Goal: Transaction & Acquisition: Purchase product/service

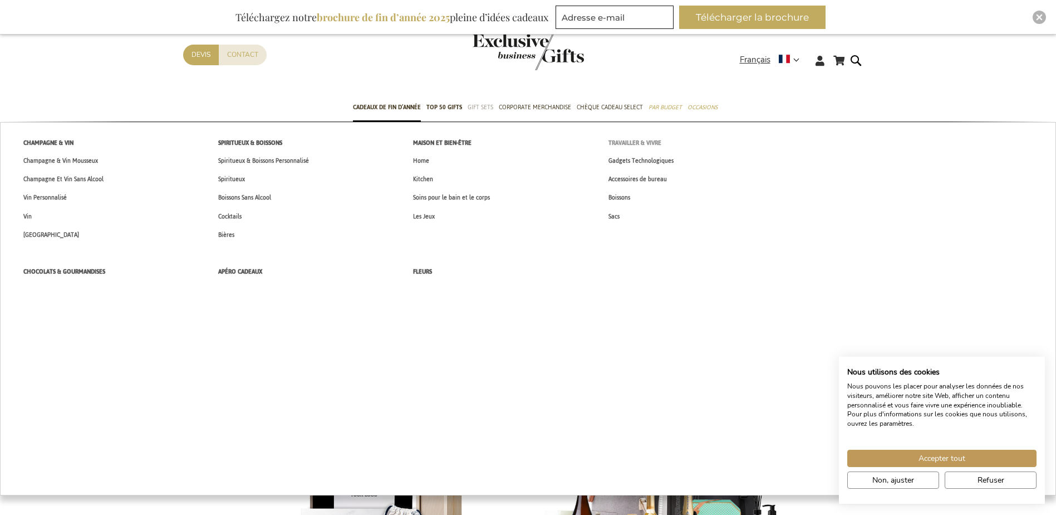
click at [625, 142] on span "Travailler & Vivre" at bounding box center [635, 143] width 53 height 12
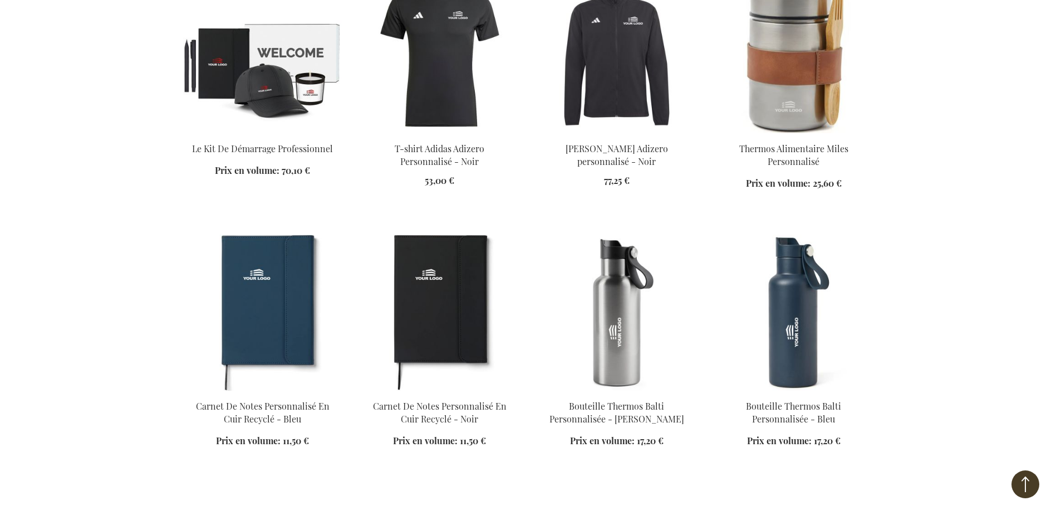
scroll to position [891, 0]
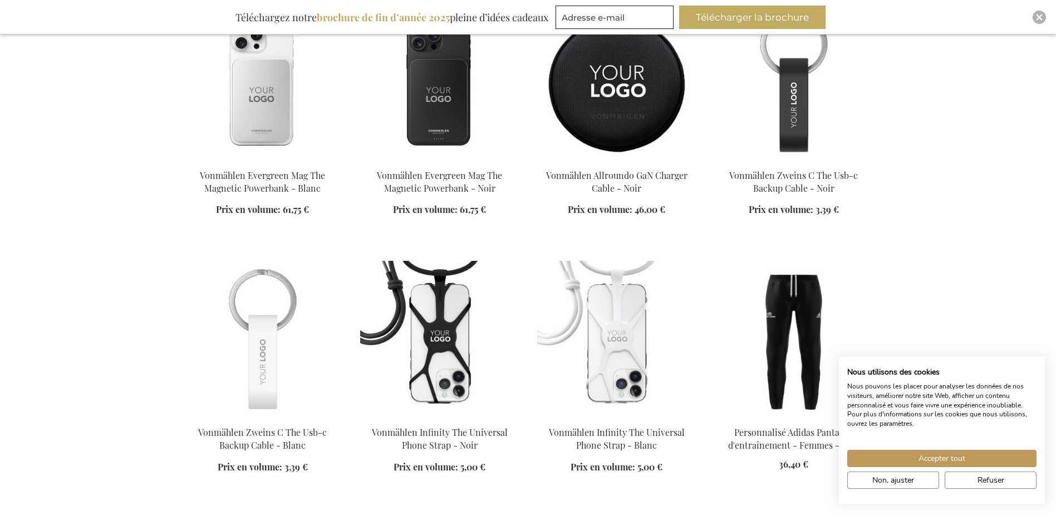
scroll to position [1782, 0]
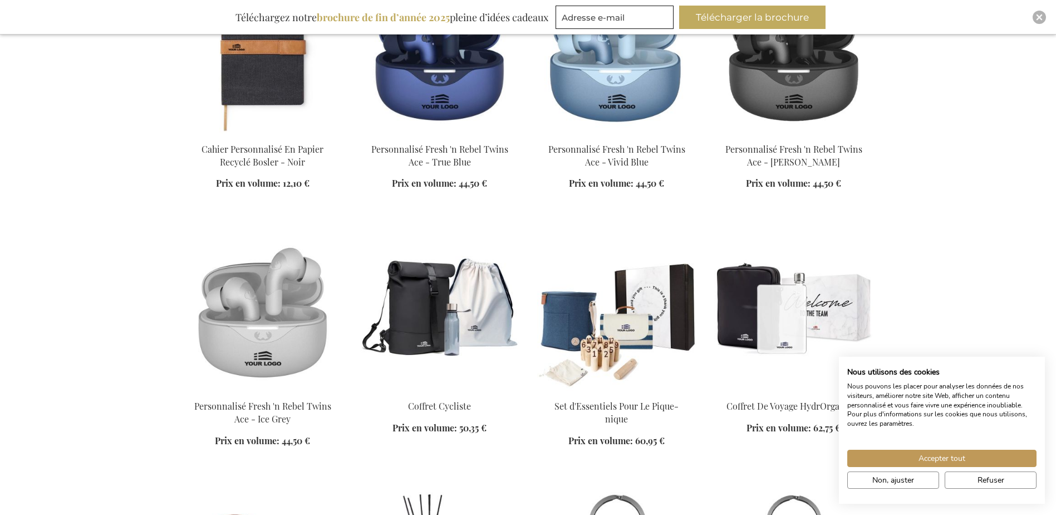
scroll to position [3453, 0]
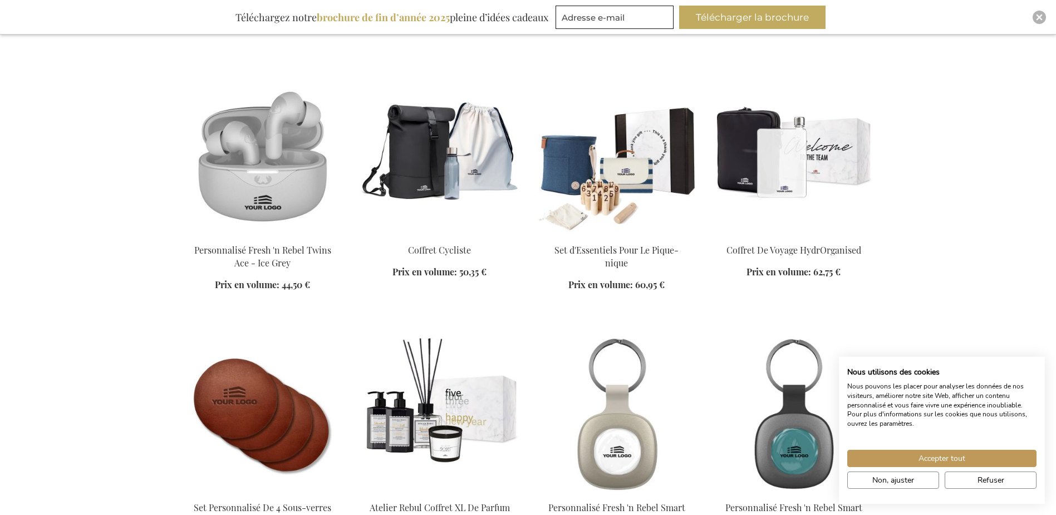
scroll to position [3676, 0]
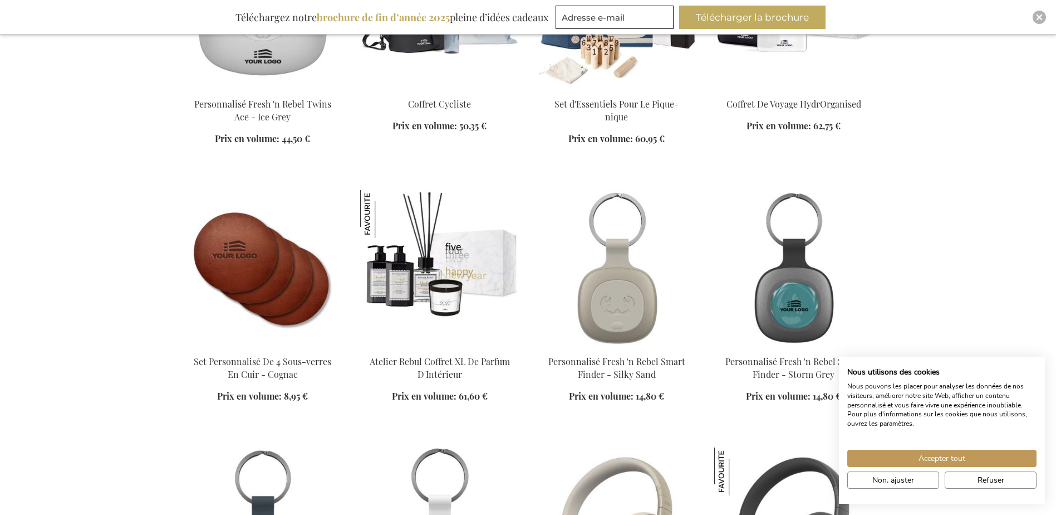
click at [631, 261] on img at bounding box center [616, 268] width 159 height 156
